Goal: Information Seeking & Learning: Learn about a topic

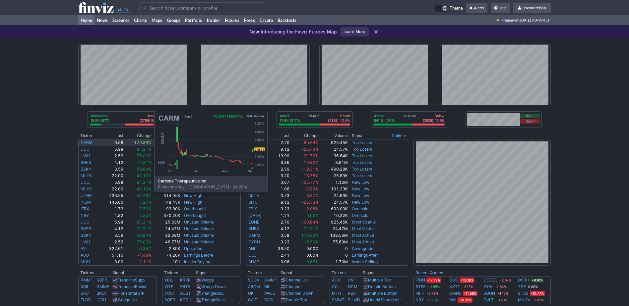
click at [88, 143] on link "CARM" at bounding box center [87, 142] width 12 height 5
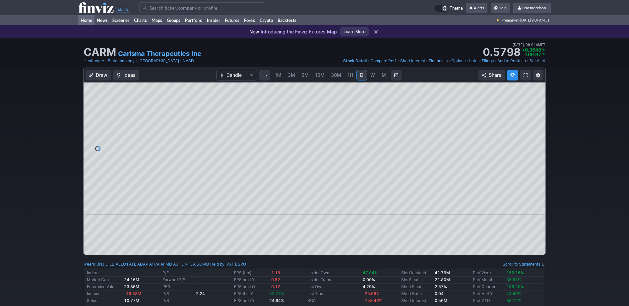
click at [82, 17] on link "Home" at bounding box center [86, 20] width 16 height 10
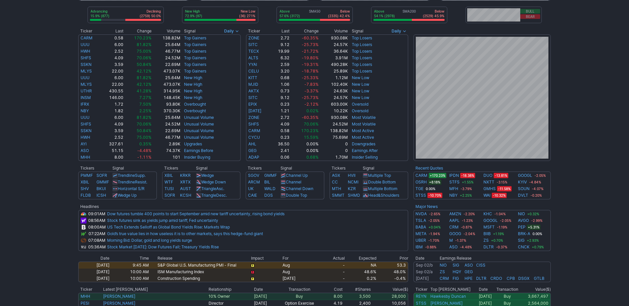
scroll to position [66, 0]
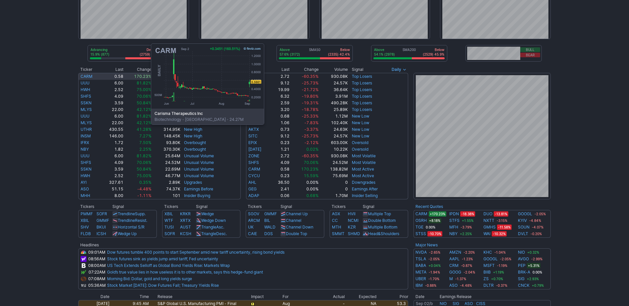
click at [85, 75] on link "CARM" at bounding box center [87, 76] width 12 height 5
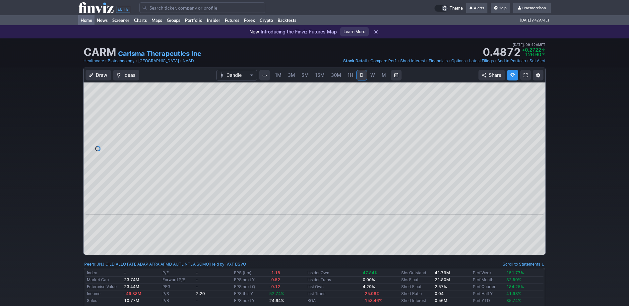
click at [84, 20] on link "Home" at bounding box center [86, 20] width 16 height 10
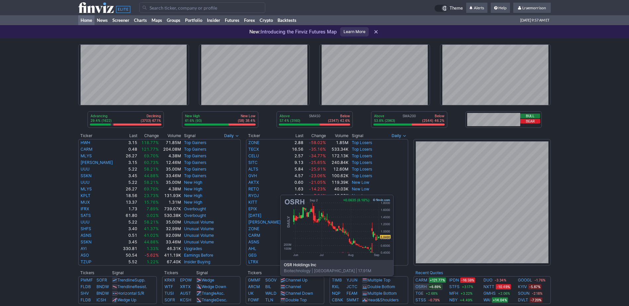
click at [422, 286] on link "OSRH" at bounding box center [421, 287] width 11 height 7
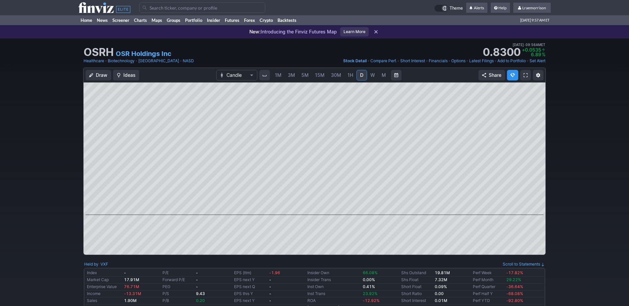
click at [276, 76] on span "1M" at bounding box center [278, 75] width 7 height 6
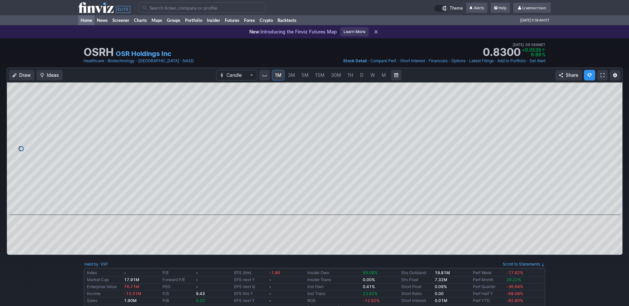
click at [85, 21] on link "Home" at bounding box center [86, 20] width 16 height 10
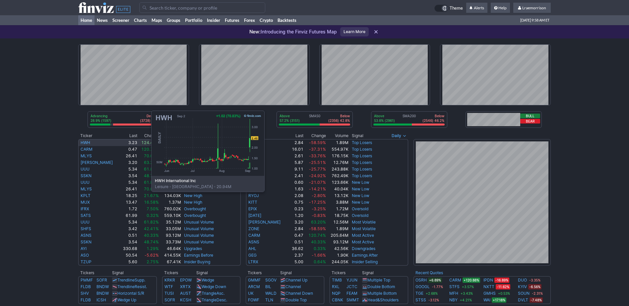
click at [85, 142] on link "HWH" at bounding box center [86, 142] width 10 height 5
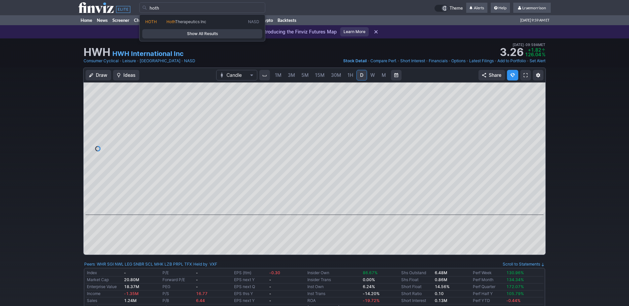
type input "hoth"
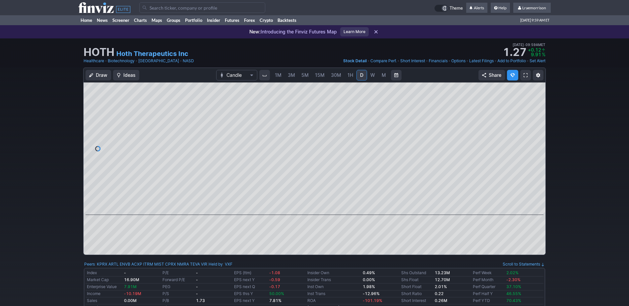
click at [277, 74] on span "1M" at bounding box center [278, 75] width 7 height 6
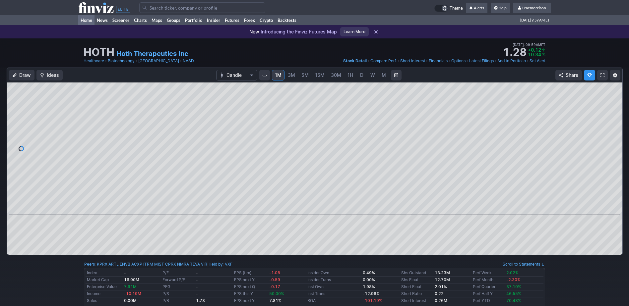
click at [85, 19] on link "Home" at bounding box center [86, 20] width 16 height 10
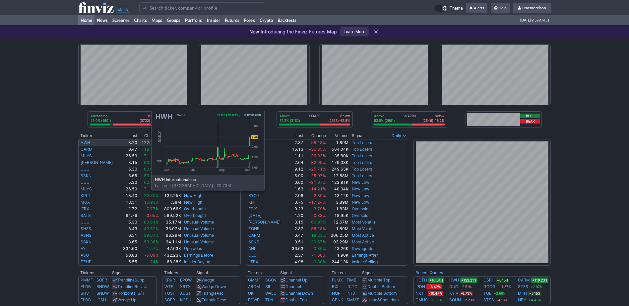
click at [85, 141] on link "HWH" at bounding box center [86, 142] width 10 height 5
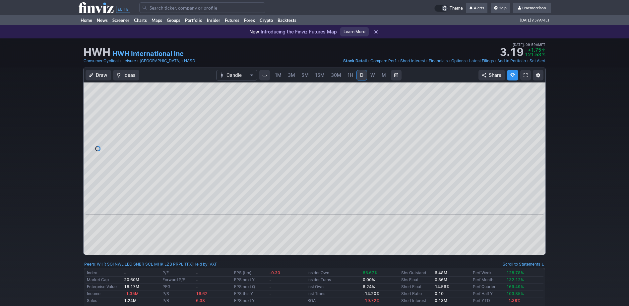
click at [278, 74] on span "1M" at bounding box center [278, 75] width 7 height 6
